Goal: Task Accomplishment & Management: Complete application form

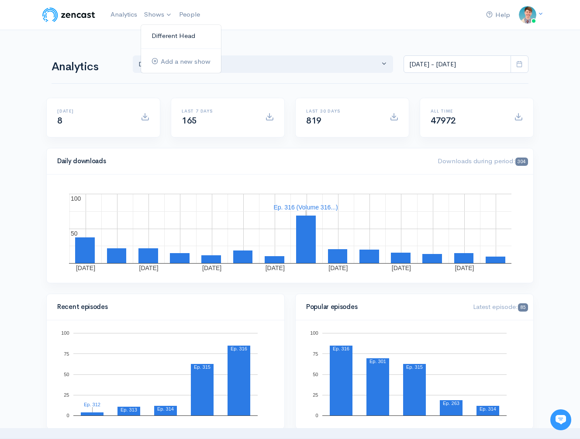
click at [168, 43] on link "Different Head" at bounding box center [181, 35] width 80 height 15
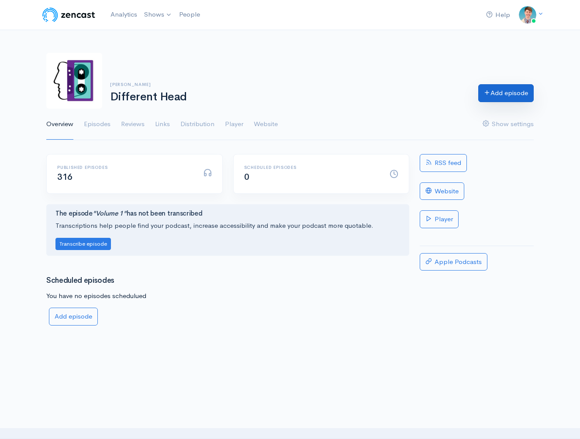
click at [497, 93] on link "Add episode" at bounding box center [505, 93] width 55 height 18
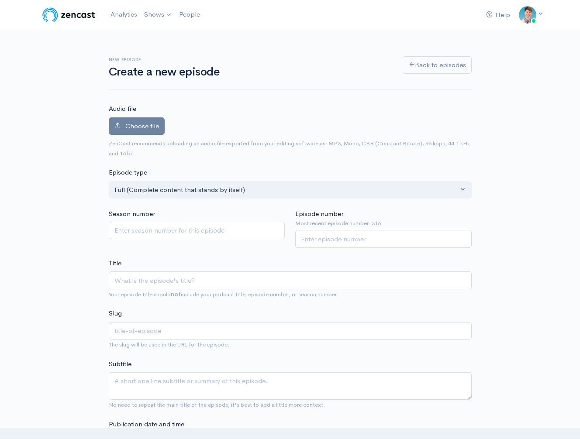
click at [135, 128] on span "Choose file" at bounding box center [142, 126] width 34 height 8
click at [0, 0] on input "Choose file" at bounding box center [0, 0] width 0 height 0
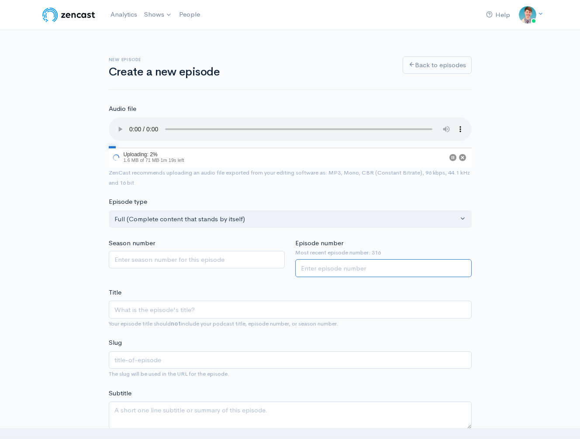
click at [328, 268] on input "Episode number" at bounding box center [383, 268] width 176 height 18
type input "317"
click at [192, 307] on input "Title" at bounding box center [290, 310] width 363 height 18
type input "V"
type input "v"
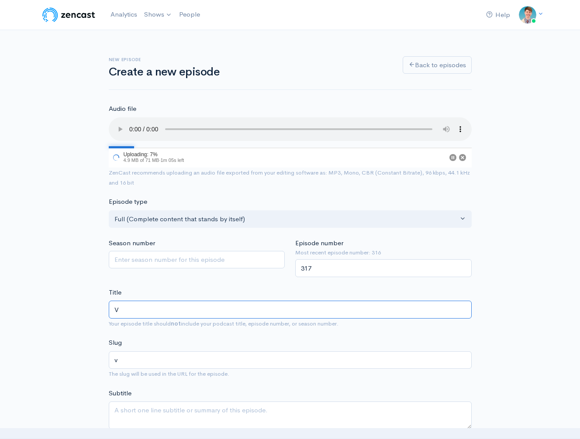
type input "Vo"
type input "vo"
type input "Volu"
type input "volu"
type input "Volume"
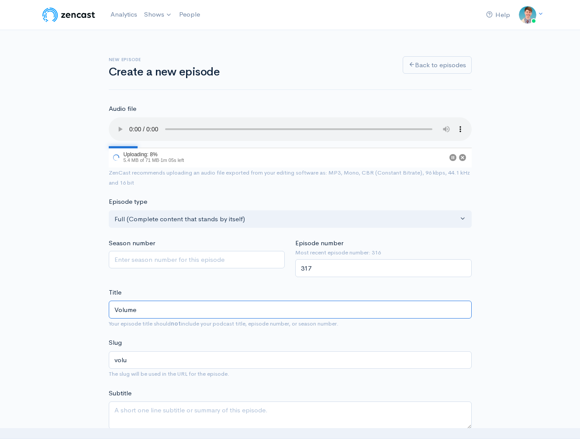
type input "volume"
type input "Volume 3"
type input "volume-3"
type input "Volume 317"
type input "volume-317"
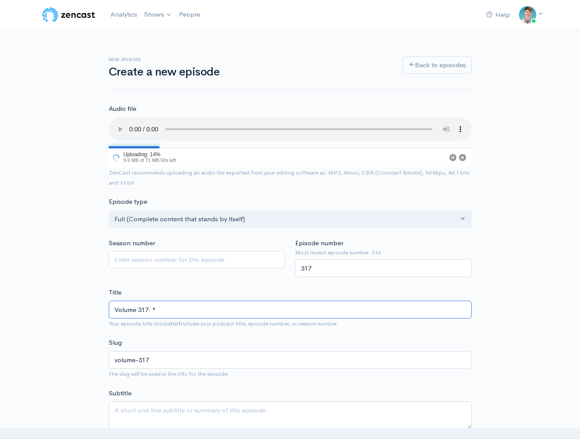
type input "Volume 317: "D"
type input "volume-317-d"
type input "Volume 317: "[PERSON_NAME]"
type input "volume-317-[PERSON_NAME]"
type input "Volume 317: "Danci"
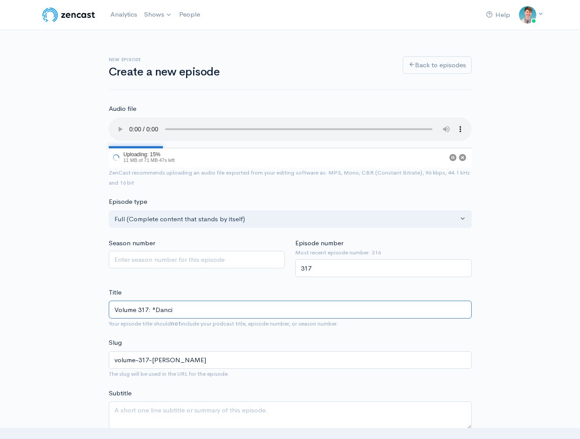
type input "volume-317-danci"
type input "Volume 317: "Dancin"
type input "volume-317-dancin"
type input "Volume 317: "Dancing"
type input "volume-317-dancing"
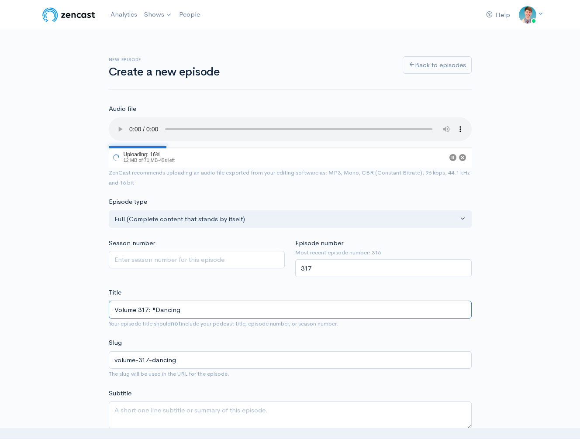
type input "Volume 317: "Dancing I"
type input "volume-317-dancing-i"
type input "Volume 317: "Dancing In"
type input "volume-317-dancing-in"
type input "Volume 317: "Dancing Insi"
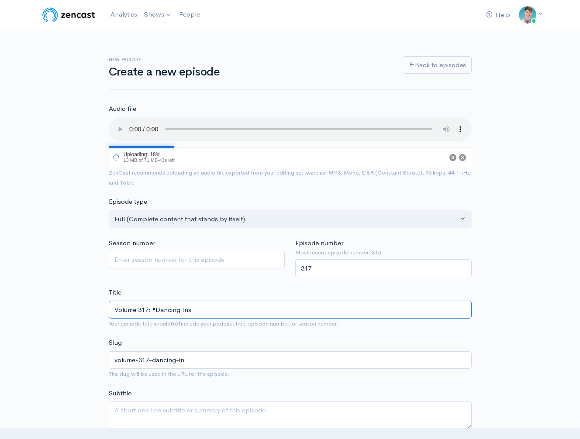
type input "volume-317-dancing-ins"
type input "Volume 317: "Dancing Insid"
type input "volume-317-dancing-insid"
type input "Volume 317: "Dancing Inside"
type input "volume-317-dancing-inside"
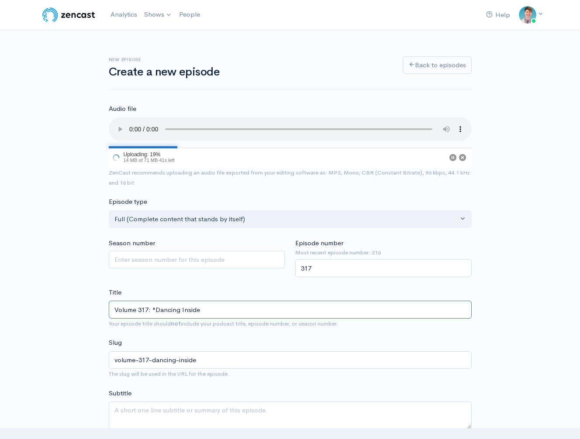
type input "Volume 317: "Dancing Inside Y"
type input "volume-317-dancing-inside-y"
type input "Volume 317: "Dancing Inside You"
type input "volume-317-dancing-inside-you"
type input "Volume 317: "Dancing Inside You""
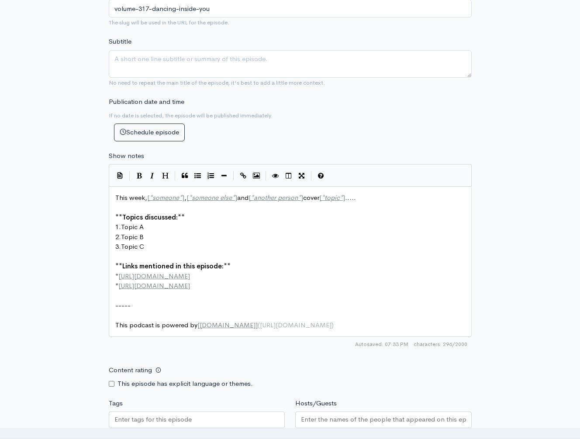
scroll to position [376, 0]
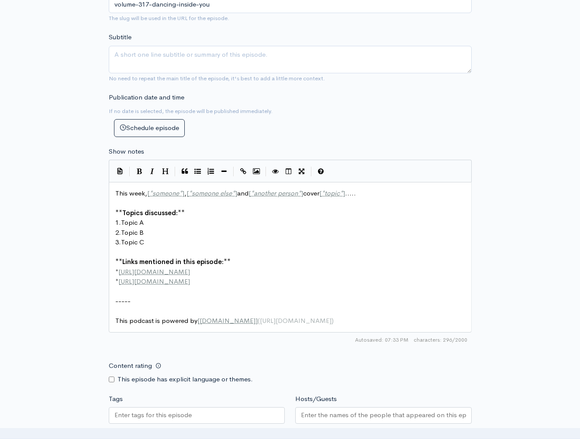
click at [261, 280] on pre "* [URL][DOMAIN_NAME]" at bounding box center [290, 282] width 353 height 10
type textarea "This week, [*someone*], [*someone else*] and [*another person*] cover [*topic*]…"
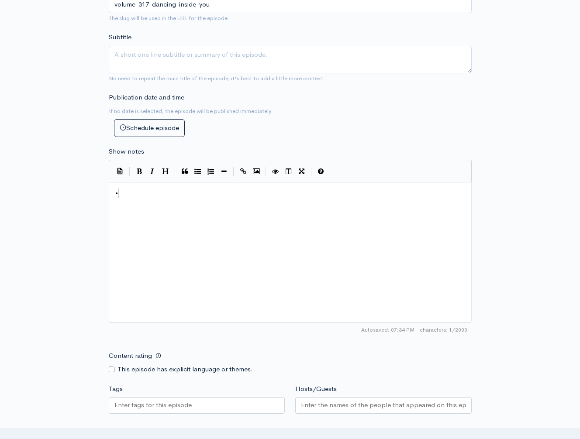
type textarea "•"
drag, startPoint x: 172, startPoint y: 207, endPoint x: 95, endPoint y: 187, distance: 79.3
click at [95, 187] on div "New episode Create a new episode Back to episodes Audio file Choose file Differ…" at bounding box center [290, 134] width 498 height 961
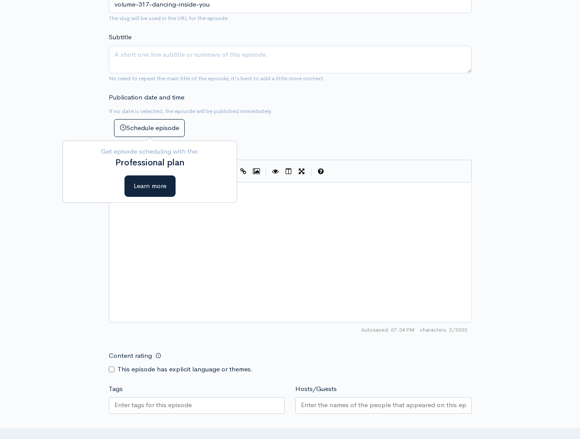
type textarea "•"
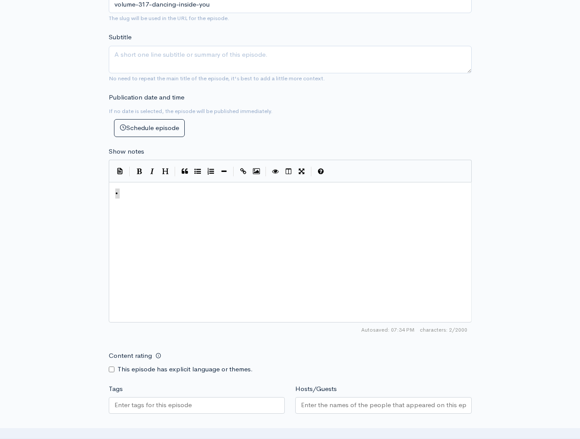
click at [171, 269] on div "x •" at bounding box center [301, 263] width 375 height 153
type textarea "[PERSON_NAME]"
paste textarea "D"
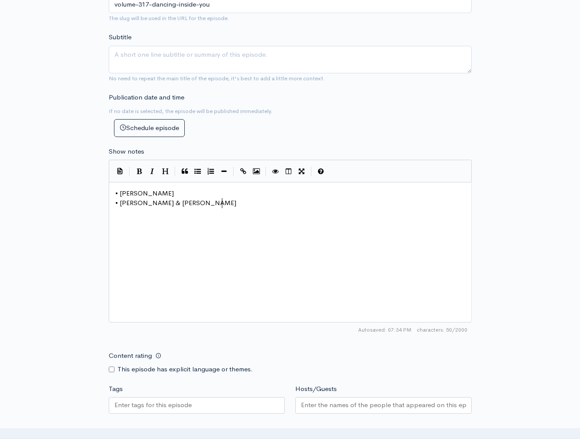
type textarea "[PERSON_NAME] & [PERSON_NAME]"
type textarea "Wentworth"
type textarea "-[PERSON_NAME] & Co"
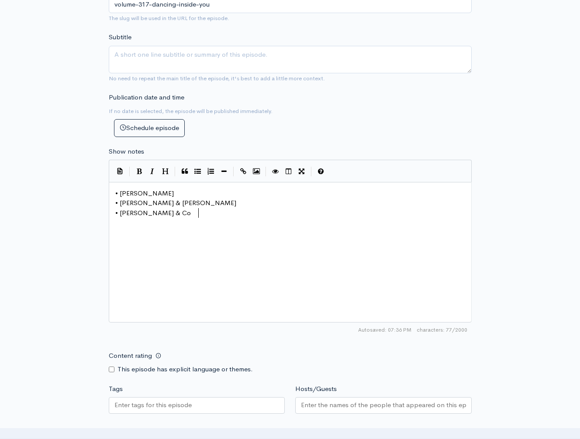
scroll to position [3, 2]
click at [227, 216] on pre "• [PERSON_NAME] & Co" at bounding box center [290, 213] width 353 height 10
type textarea "[PERSON_NAME]"
type textarea "E"
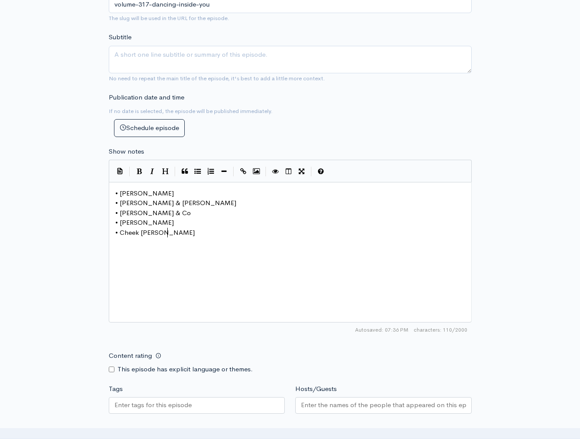
type textarea "Cheek [PERSON_NAME]"
paste textarea "A"
type textarea "Ardijah"
click at [186, 236] on pre "• Cheek [PERSON_NAME]" at bounding box center [290, 233] width 353 height 10
click at [171, 221] on pre "• [PERSON_NAME]" at bounding box center [290, 223] width 353 height 10
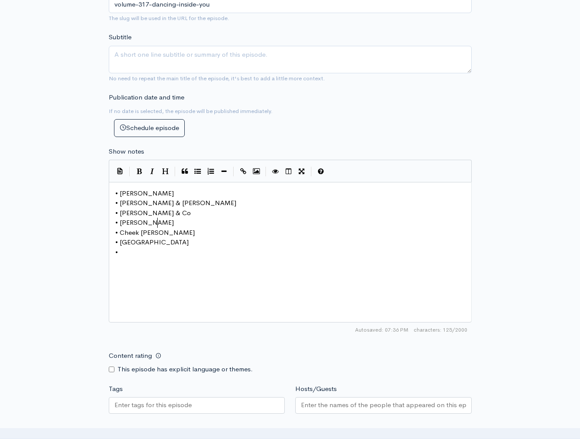
click at [145, 249] on pre "•" at bounding box center [290, 253] width 353 height 10
type textarea "[PERSON_NAME] &"
type textarea "The Pink Flamingos"
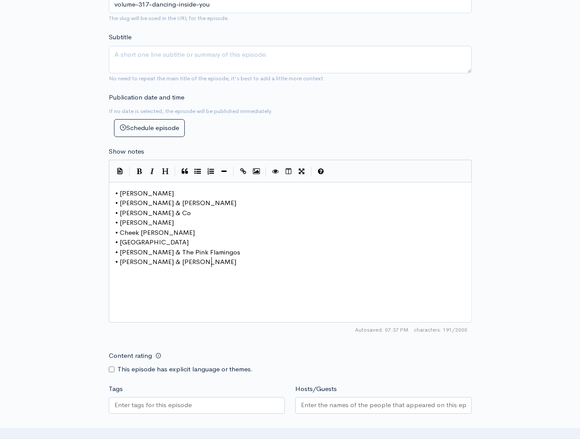
type textarea "[PERSON_NAME] & [PERSON_NAME]"
paste textarea
type textarea "Fetus Productions"
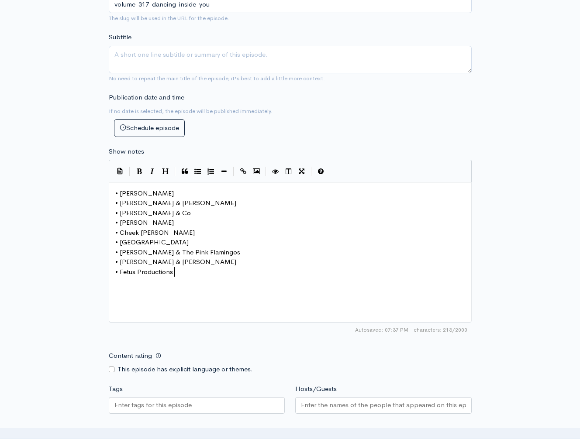
paste textarea
paste textarea "T"
type textarea "TN"
type textarea "No Tag"
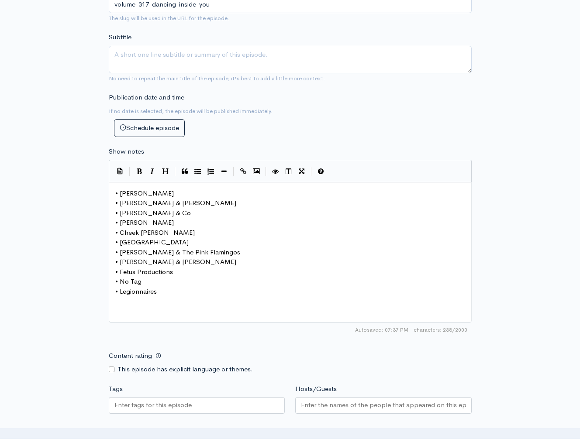
type textarea "Legionnaires"
paste textarea "T"
type textarea "Tex Pistol & [PERSON_NAME]"
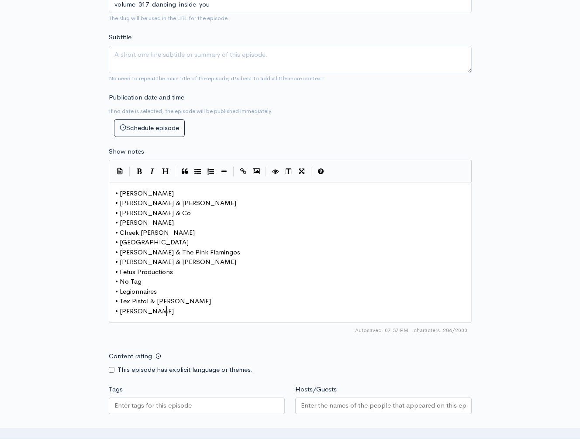
type textarea "[PERSON_NAME]"
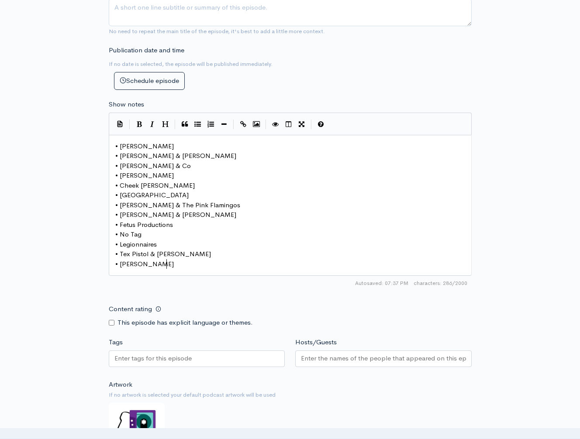
scroll to position [469, 0]
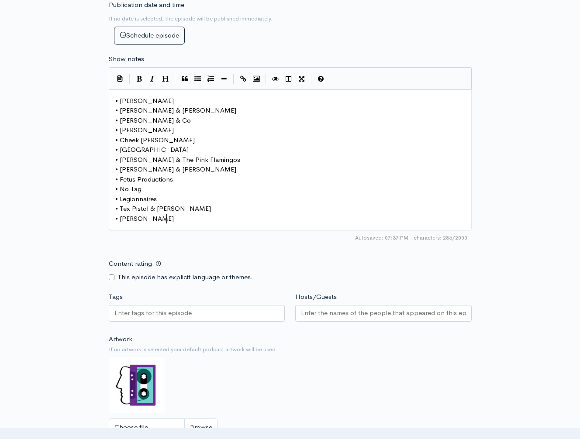
click at [353, 308] on input "Hosts/Guests" at bounding box center [383, 313] width 165 height 10
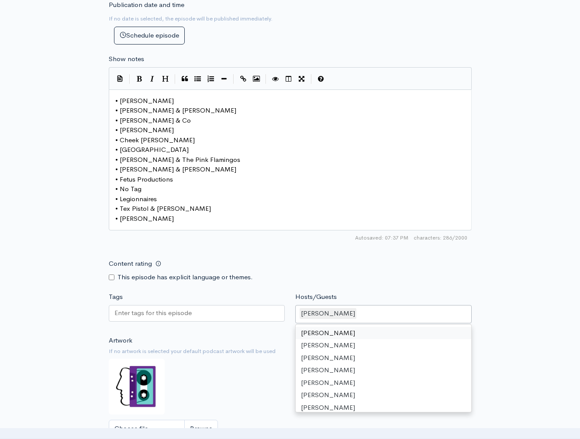
click at [494, 290] on div "New episode Create a new episode Back to episodes Audio file Choose file Differ…" at bounding box center [290, 42] width 498 height 963
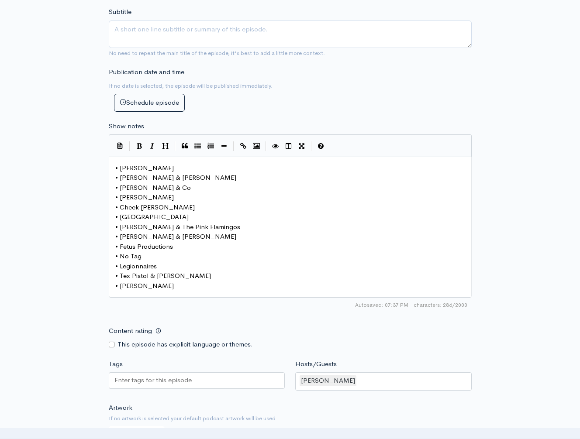
scroll to position [344, 0]
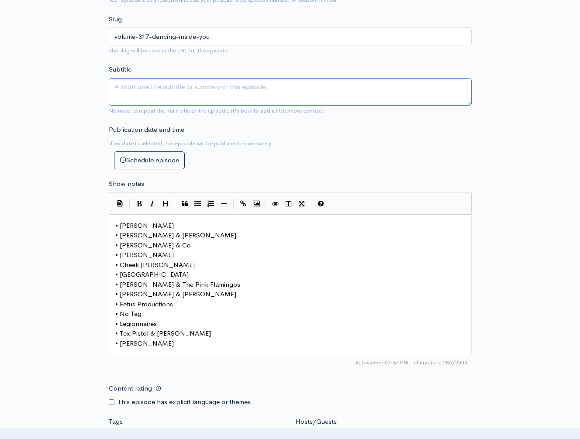
click at [181, 88] on textarea "Subtitle" at bounding box center [290, 92] width 363 height 28
type textarea "f"
type textarea "Feat. [PERSON_NAME], [PERSON_NAME] [PERSON_NAME], and Fetus Productions"
click at [517, 151] on div "New episode Create a new episode Back to episodes Audio file Choose file Differ…" at bounding box center [290, 167] width 498 height 963
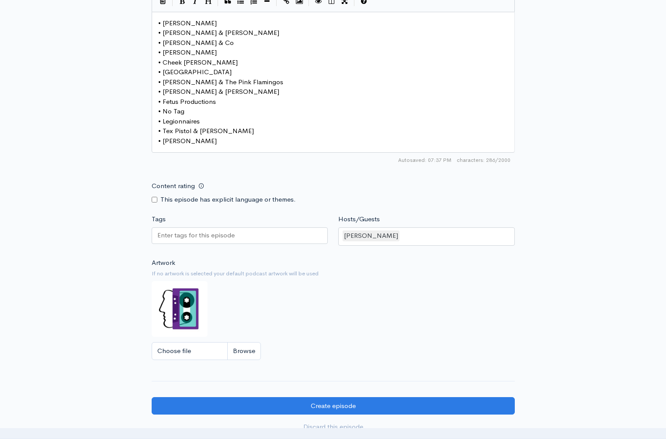
scroll to position [667, 0]
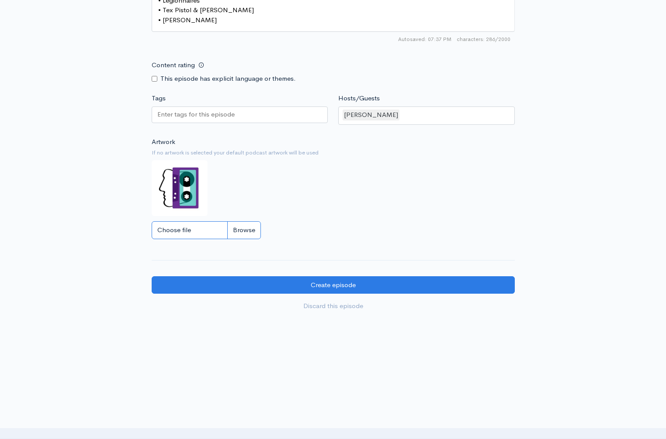
click at [242, 231] on input "Choose file" at bounding box center [206, 230] width 109 height 18
type input "C:\fakepath\QakJZFrw.png"
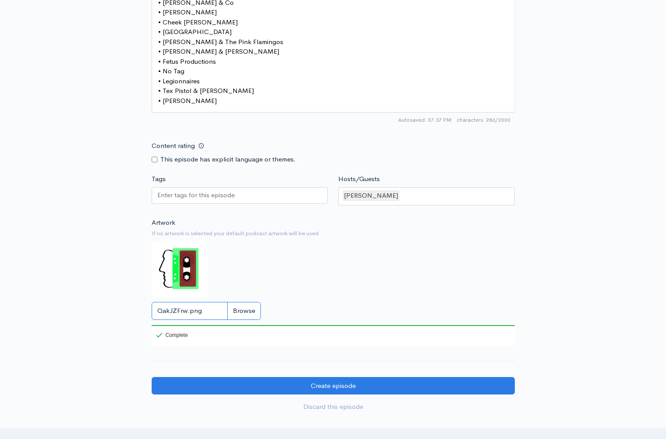
scroll to position [688, 0]
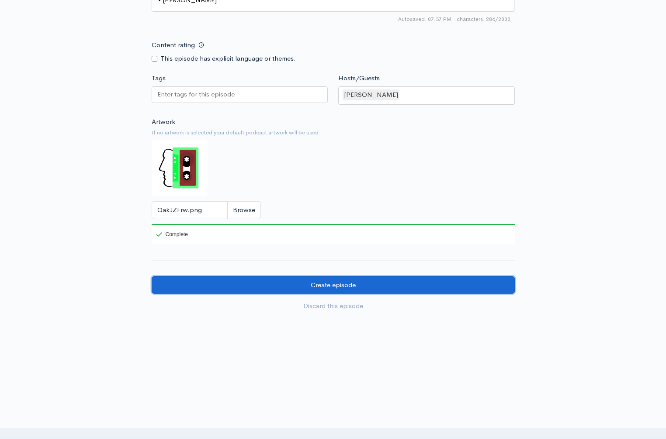
click at [352, 284] on input "Create episode" at bounding box center [333, 285] width 363 height 18
